Goal: Task Accomplishment & Management: Manage account settings

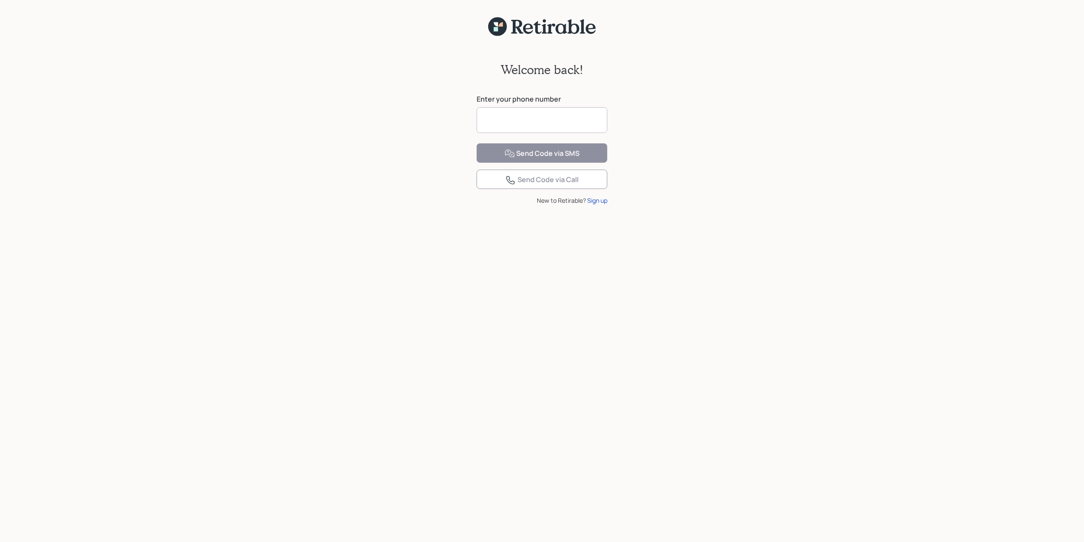
click at [496, 114] on input at bounding box center [542, 120] width 131 height 26
type input "**********"
click at [514, 159] on icon at bounding box center [510, 153] width 10 height 10
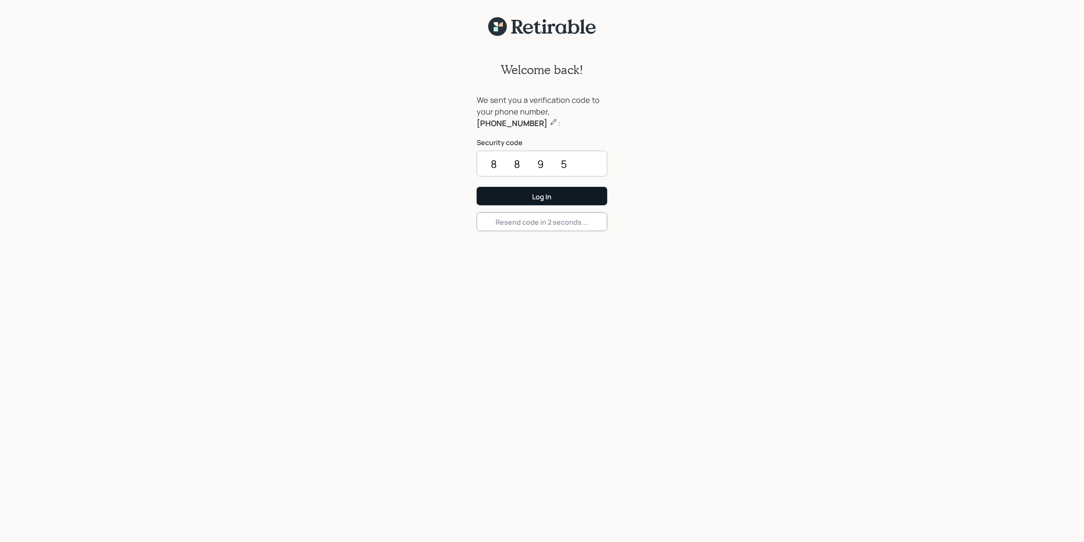
type input "8895"
click at [531, 191] on button "Log In" at bounding box center [542, 196] width 131 height 18
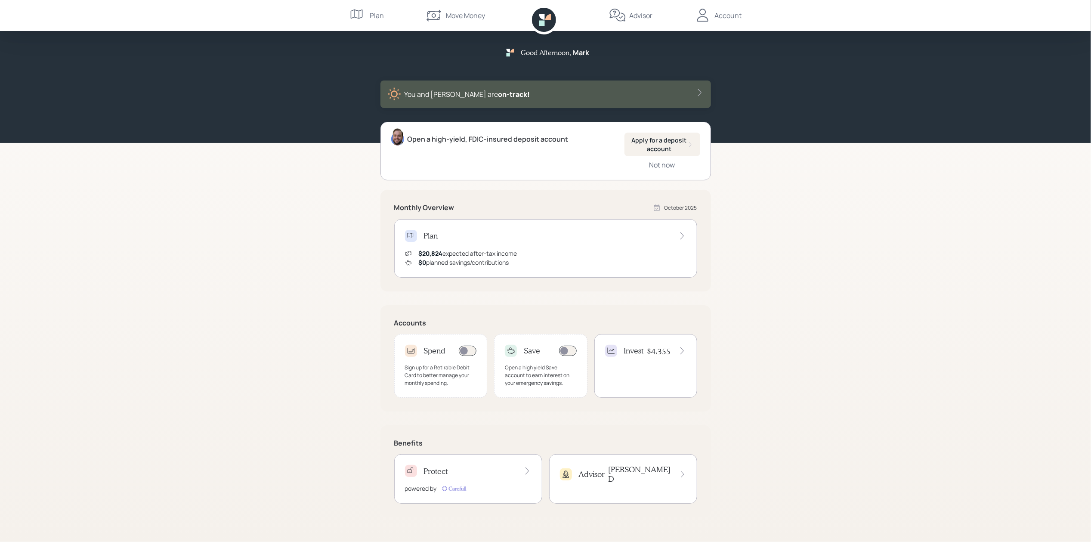
click at [642, 21] on div "Advisor" at bounding box center [631, 15] width 44 height 31
